Goal: Find contact information: Find contact information

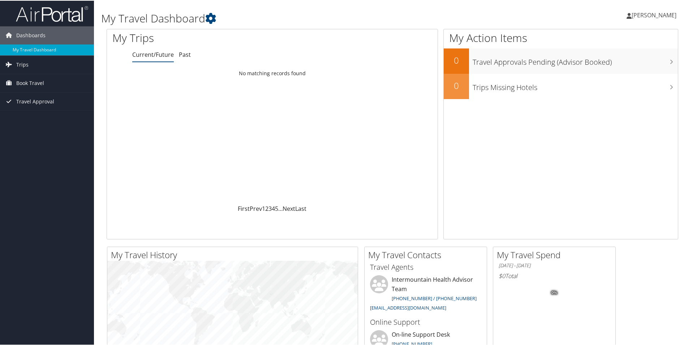
click at [651, 14] on span "[PERSON_NAME]" at bounding box center [653, 14] width 45 height 8
click at [634, 47] on link "Travel Agency Contacts" at bounding box center [635, 52] width 81 height 12
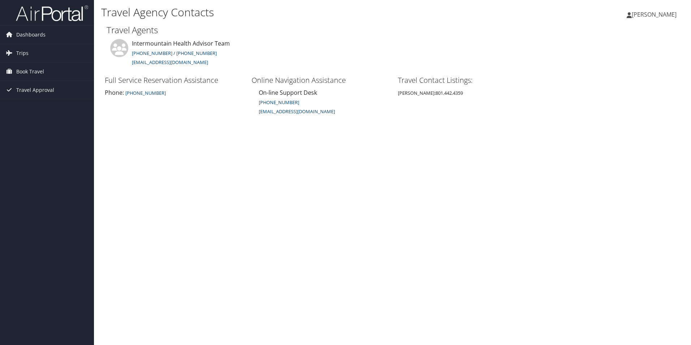
click at [658, 15] on span "[PERSON_NAME]" at bounding box center [653, 14] width 45 height 8
click at [625, 65] on link "View Travel Profile" at bounding box center [635, 64] width 81 height 12
